Goal: Task Accomplishment & Management: Complete application form

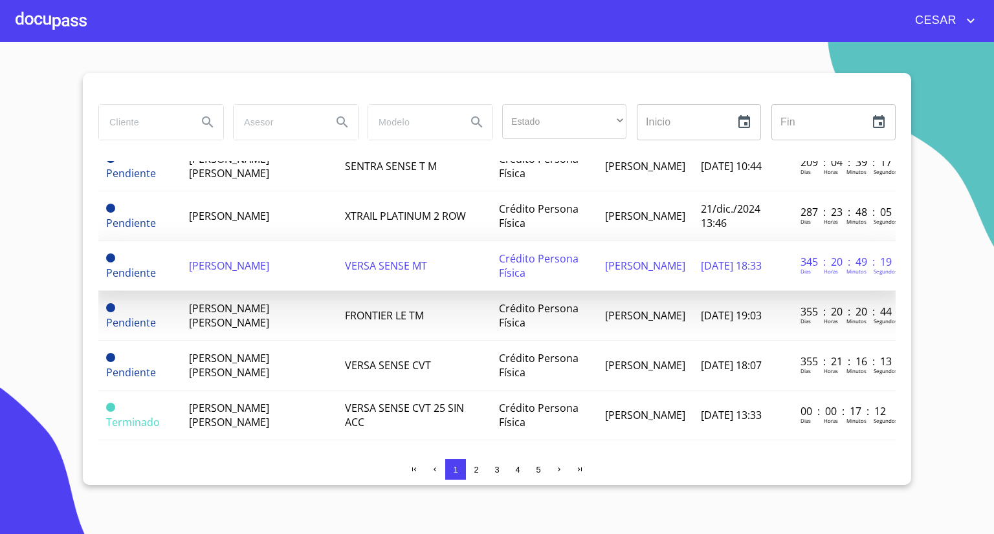
scroll to position [194, 0]
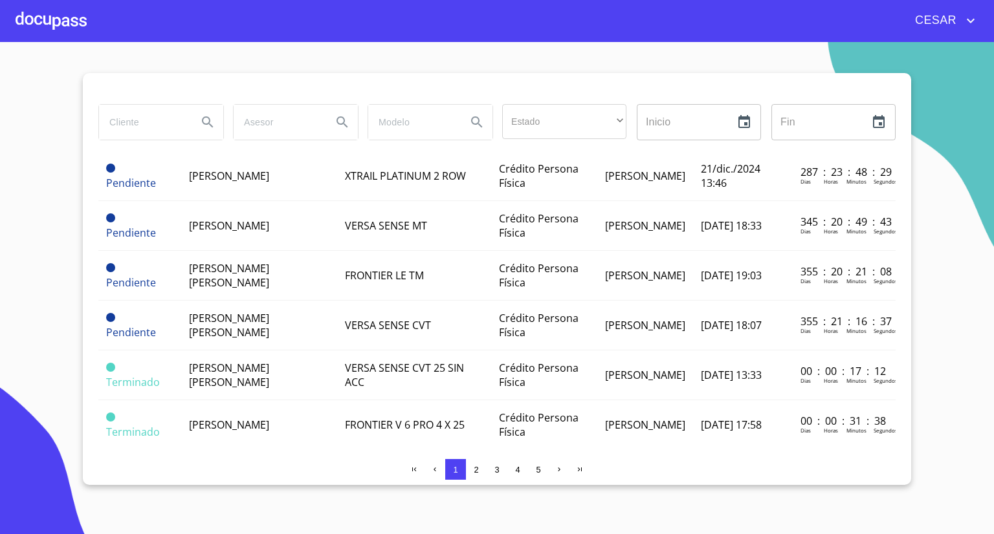
click at [320, 479] on div "1 2 3 4 5" at bounding box center [496, 472] width 797 height 26
click at [56, 285] on section "Estado ​ ​ Inicio ​ Fin ​ Estatus Cliente Modelo Tipo Asesor Creado Tiempo tota…" at bounding box center [497, 288] width 994 height 492
click at [298, 51] on section "Estado ​ ​ Inicio ​ Fin ​ Estatus Cliente Modelo Tipo Asesor Creado Tiempo tota…" at bounding box center [497, 288] width 994 height 492
click at [39, 334] on section "Estado ​ ​ Inicio ​ Fin ​ Estatus Cliente Modelo Tipo Asesor Creado Tiempo tota…" at bounding box center [497, 288] width 994 height 492
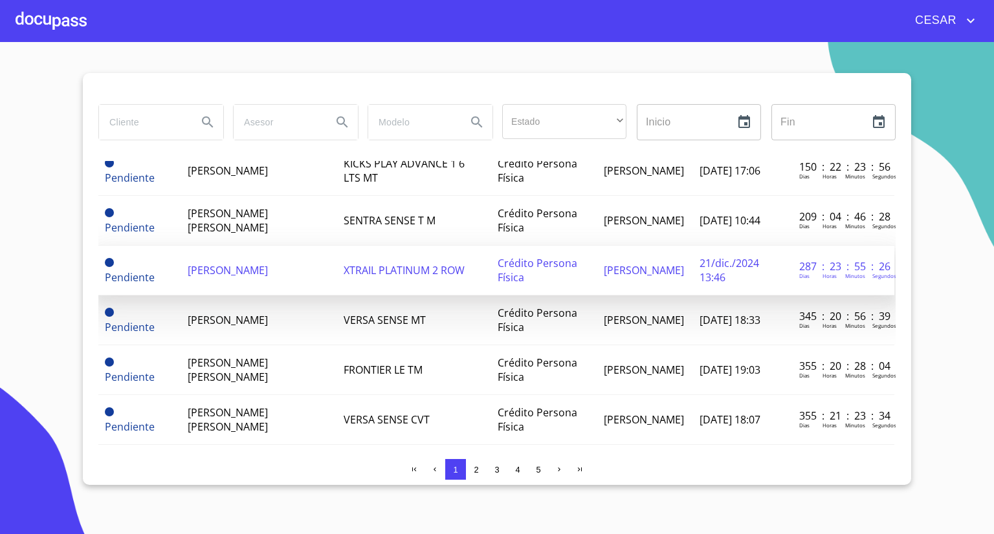
scroll to position [238, 1]
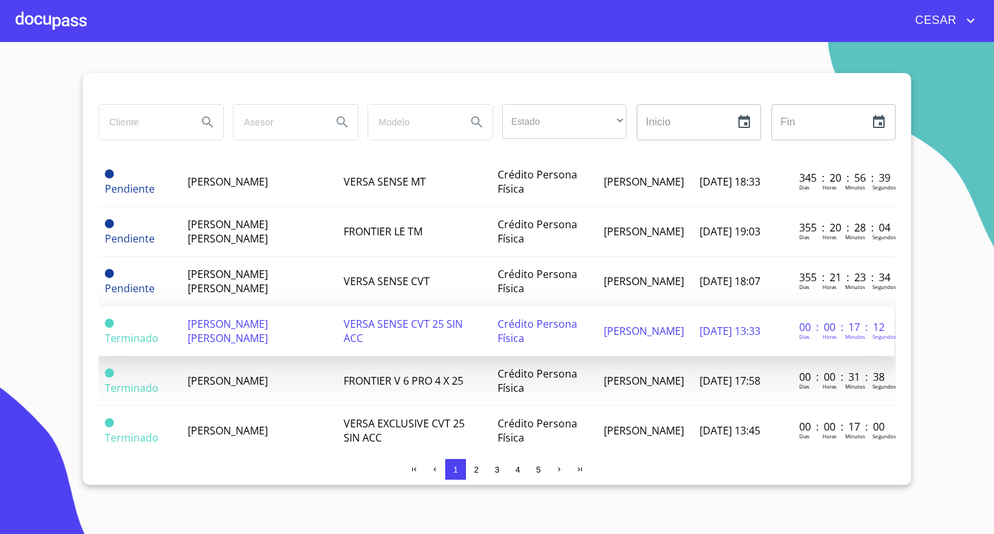
click at [217, 335] on span "[PERSON_NAME] [PERSON_NAME]" at bounding box center [228, 331] width 80 height 28
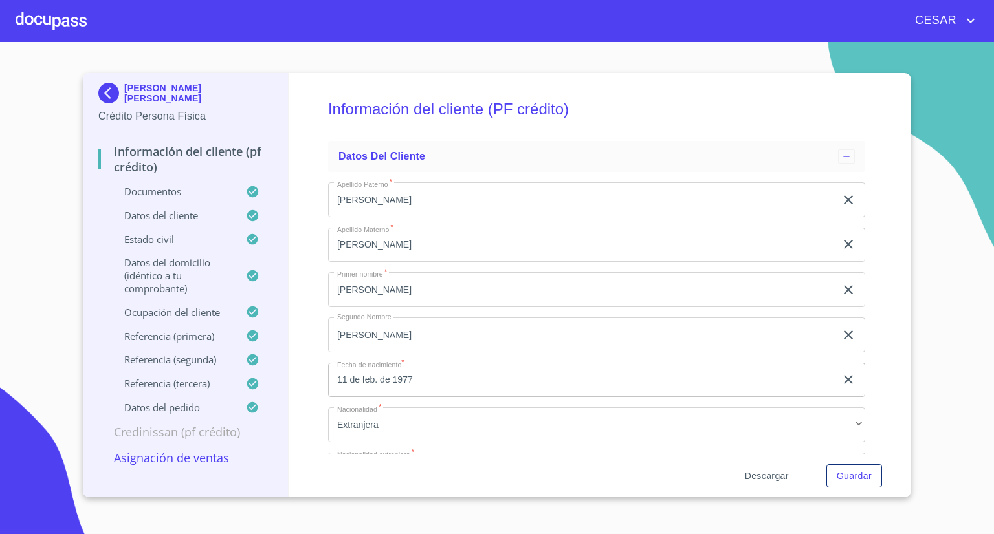
click at [766, 478] on span "Descargar" at bounding box center [767, 476] width 44 height 16
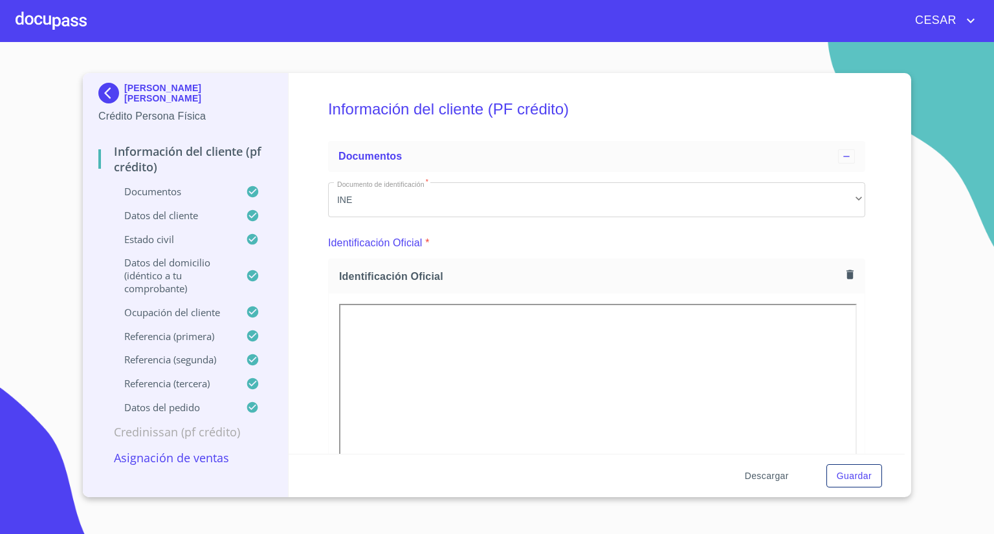
click at [766, 478] on span "Descargar" at bounding box center [767, 476] width 44 height 16
click at [51, 24] on div at bounding box center [51, 20] width 71 height 41
